Goal: Transaction & Acquisition: Purchase product/service

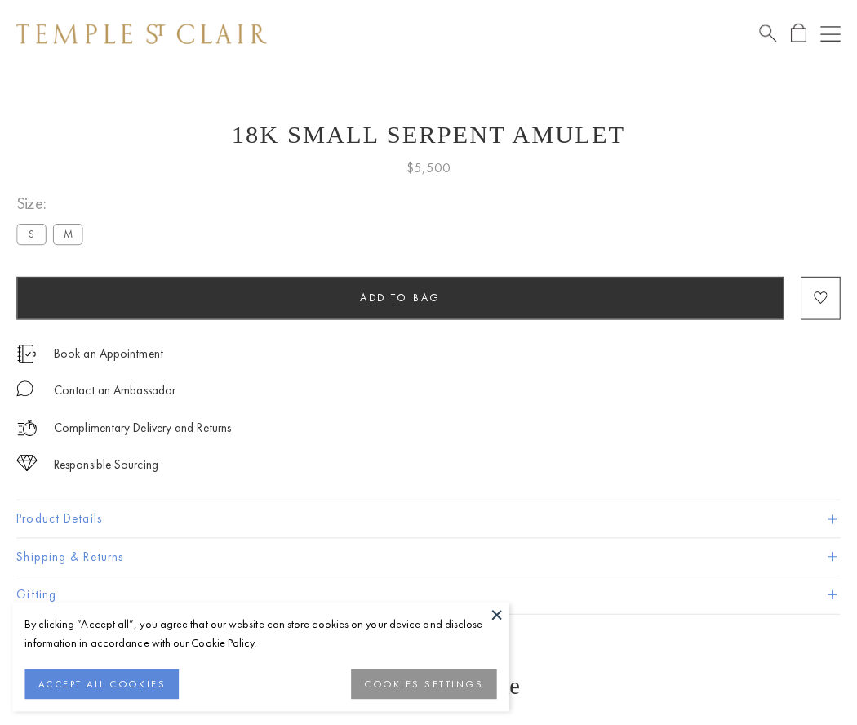
scroll to position [65, 0]
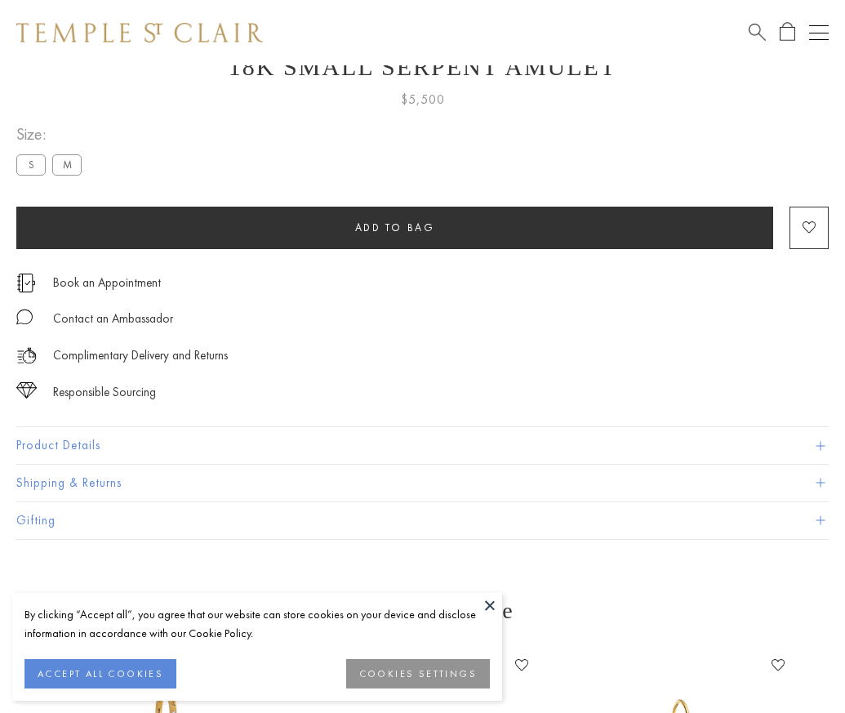
click at [394, 227] on span "Add to bag" at bounding box center [395, 227] width 80 height 14
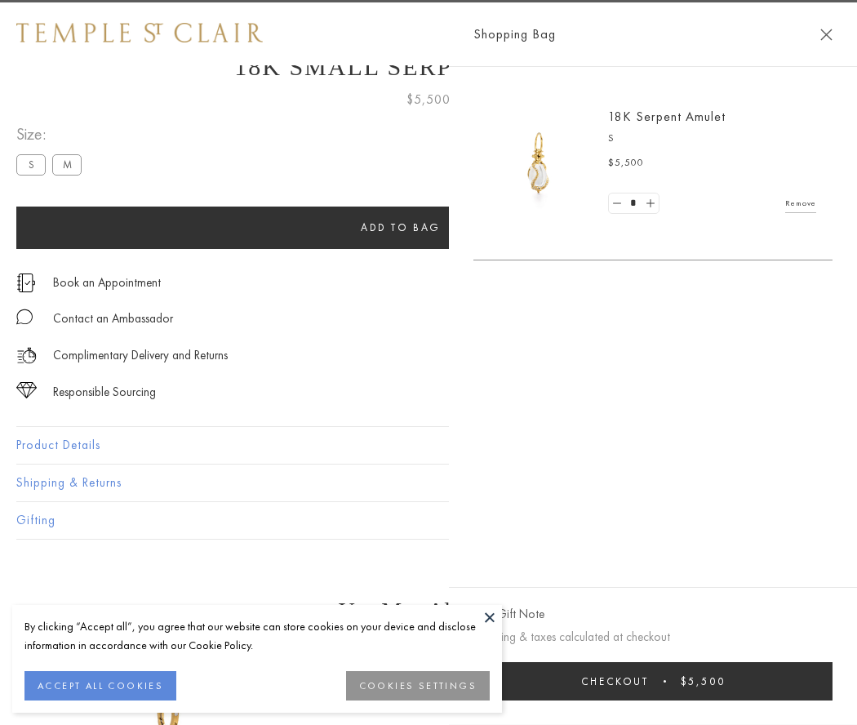
click at [764, 681] on button "Checkout $5,500" at bounding box center [653, 681] width 359 height 38
